Goal: Information Seeking & Learning: Find specific fact

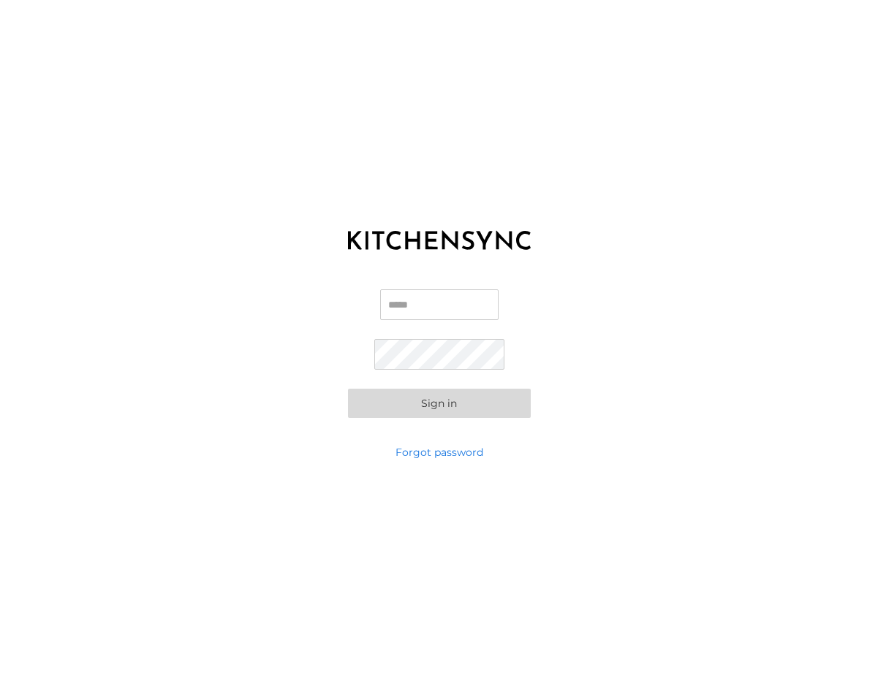
type input "**********"
click at [461, 399] on button "Sign in" at bounding box center [439, 403] width 183 height 29
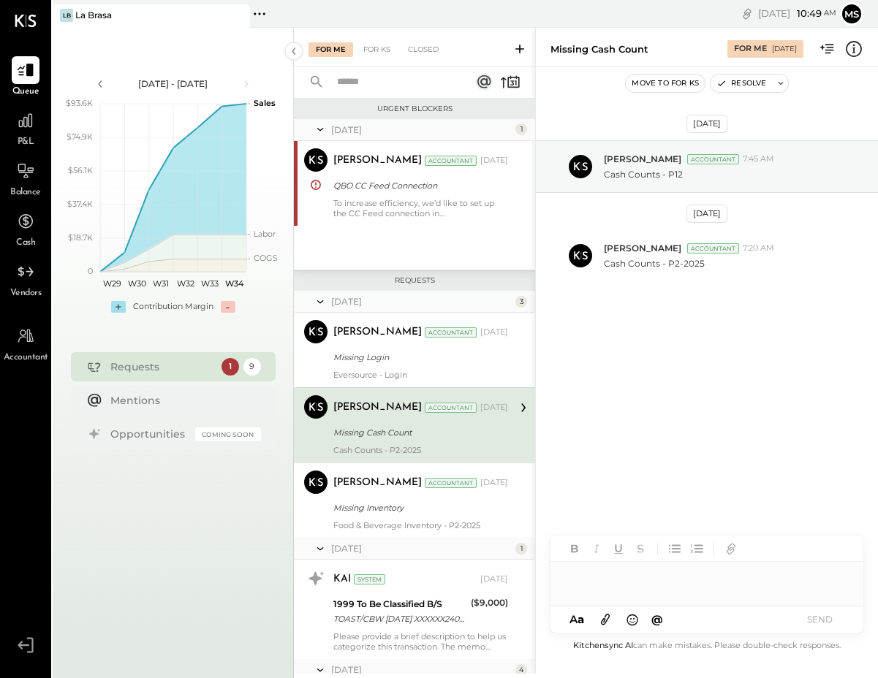
scroll to position [37, 0]
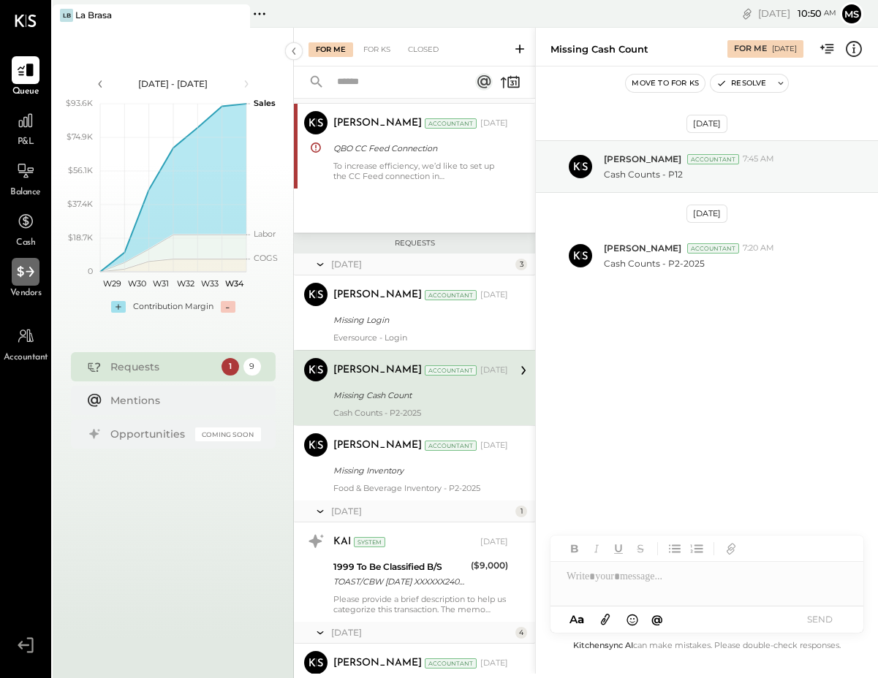
click at [16, 270] on icon at bounding box center [25, 271] width 19 height 19
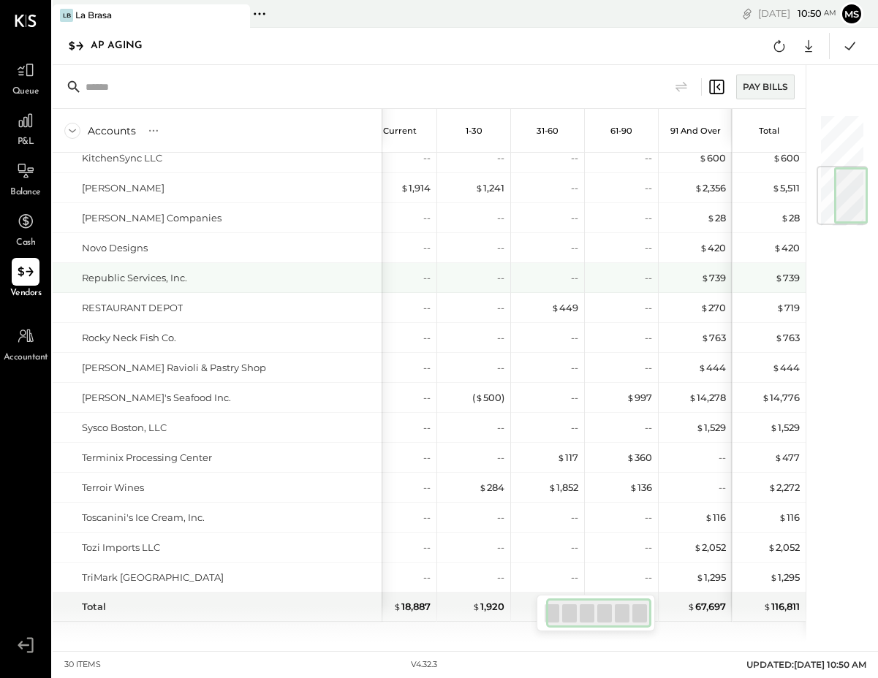
scroll to position [445, 0]
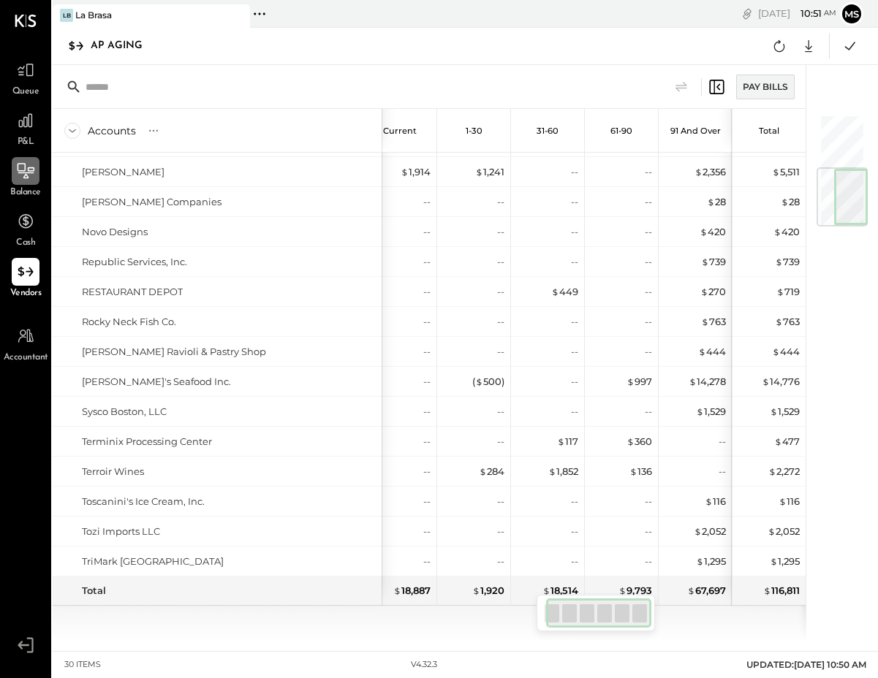
click at [34, 170] on icon at bounding box center [26, 170] width 17 height 15
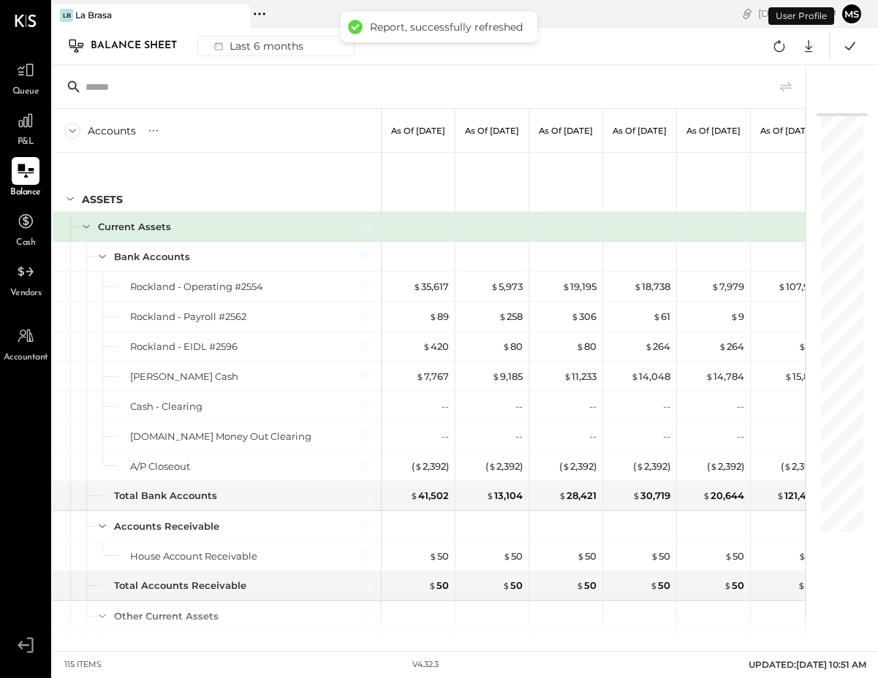
click at [210, 183] on div "ASSETS" at bounding box center [217, 182] width 328 height 58
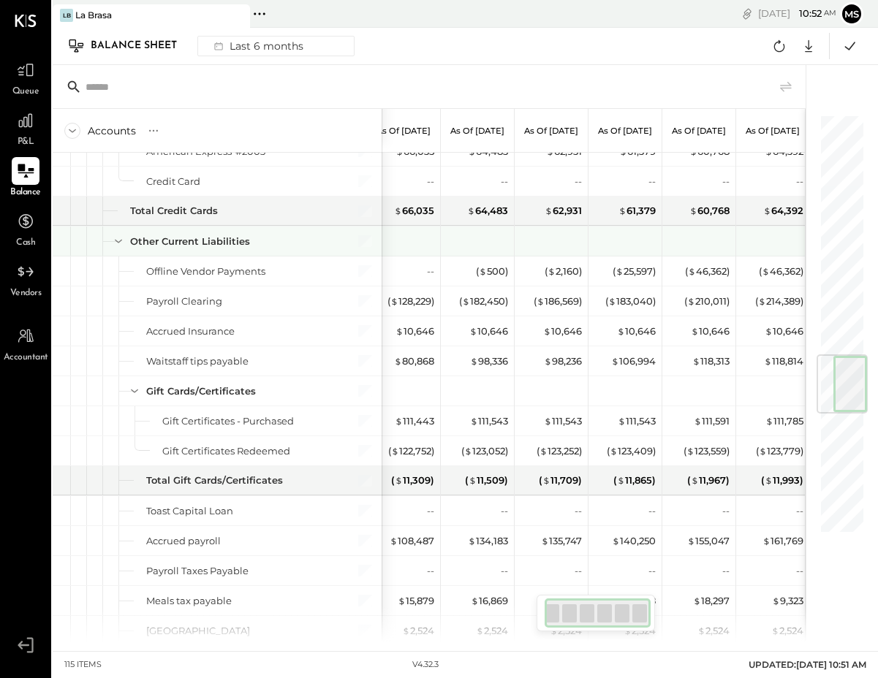
scroll to position [2009, 0]
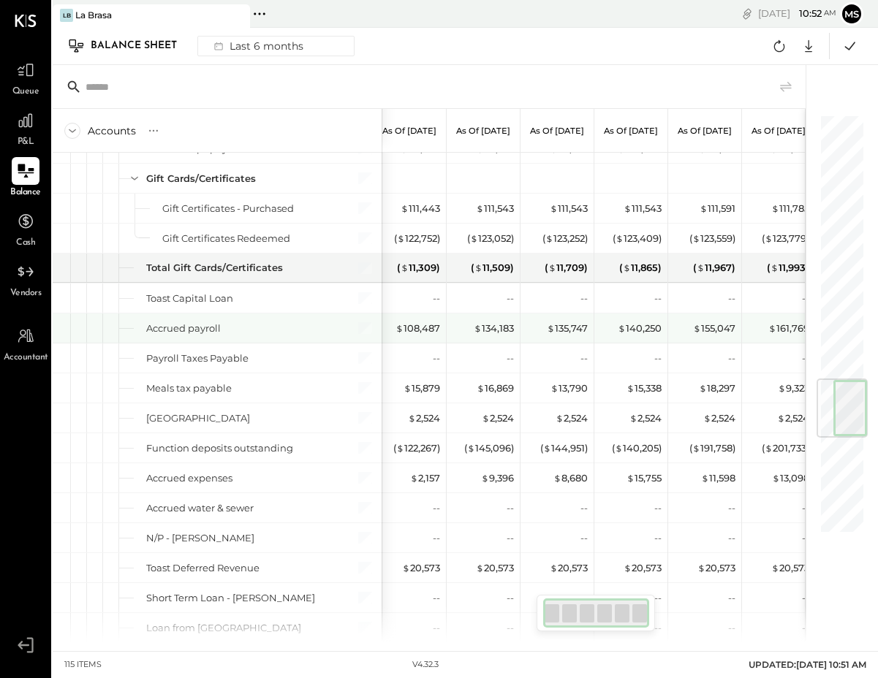
click at [240, 342] on div "Accrued payroll" at bounding box center [217, 328] width 329 height 29
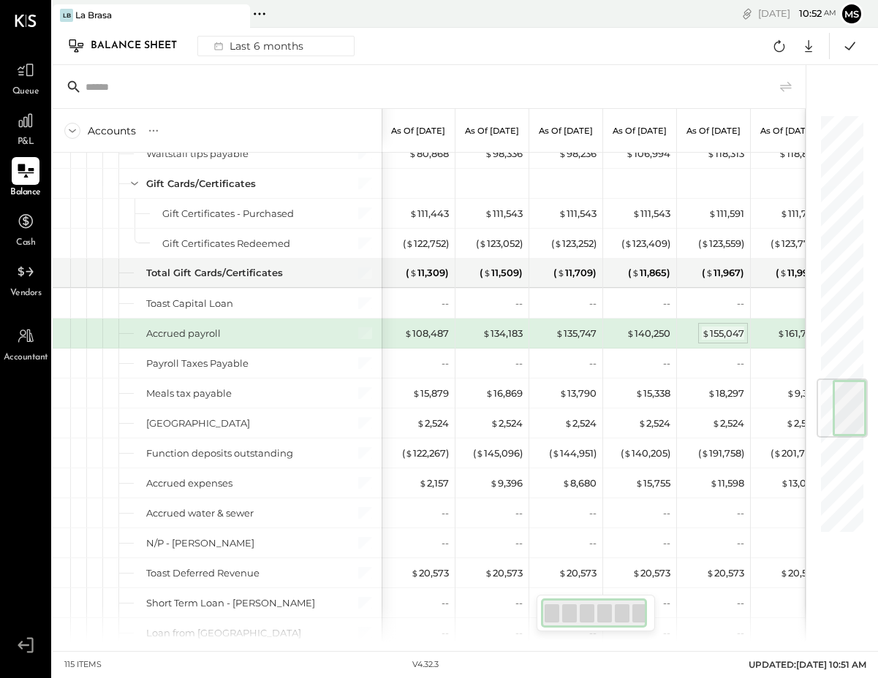
click at [706, 338] on span "$" at bounding box center [706, 333] width 8 height 12
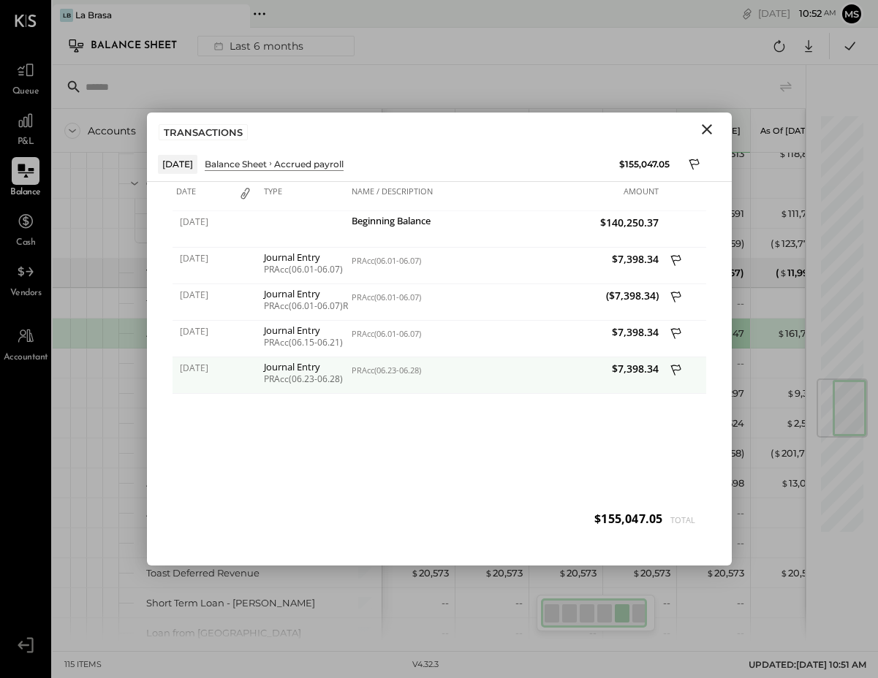
click at [650, 366] on span "$7,398.34" at bounding box center [584, 369] width 150 height 14
click at [280, 384] on div "PRAcc(06.23-06.28)" at bounding box center [304, 379] width 80 height 10
click at [211, 372] on span "[DATE]" at bounding box center [204, 368] width 48 height 12
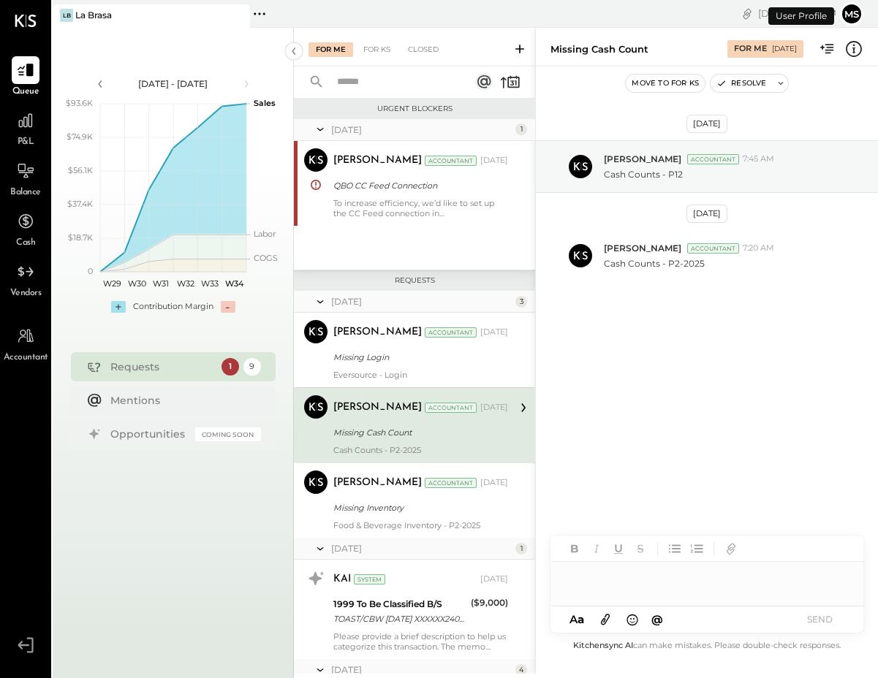
scroll to position [37, 0]
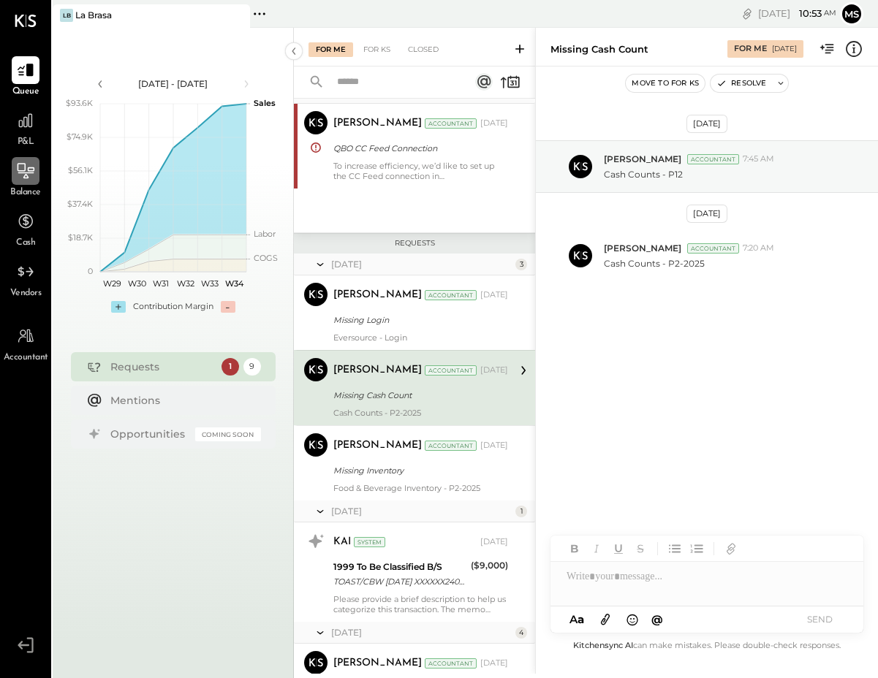
click at [18, 182] on div at bounding box center [26, 171] width 28 height 28
